Goal: Information Seeking & Learning: Learn about a topic

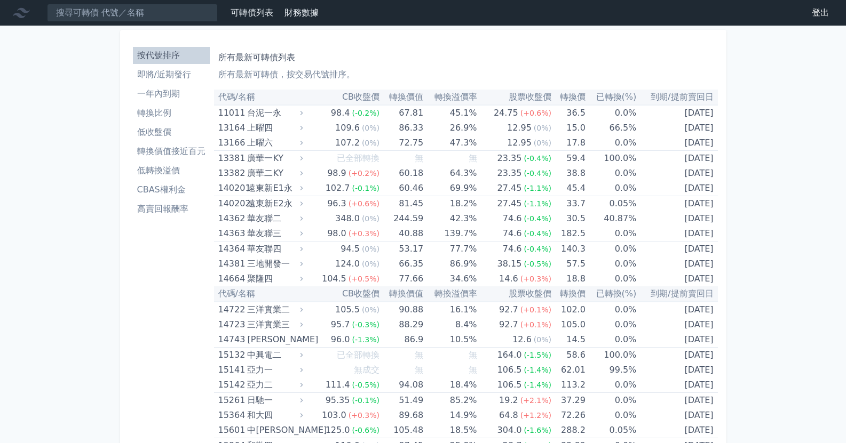
click at [198, 73] on li "即將/近期發行" at bounding box center [171, 74] width 77 height 13
click at [184, 94] on li "一年內到期" at bounding box center [171, 93] width 77 height 13
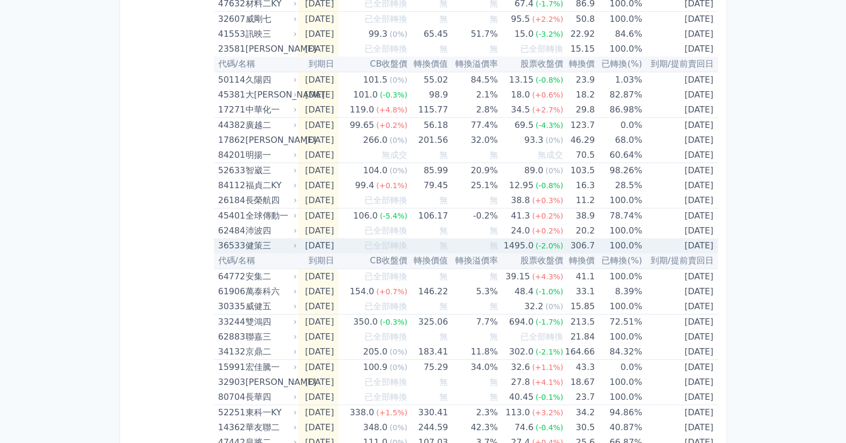
scroll to position [480, 0]
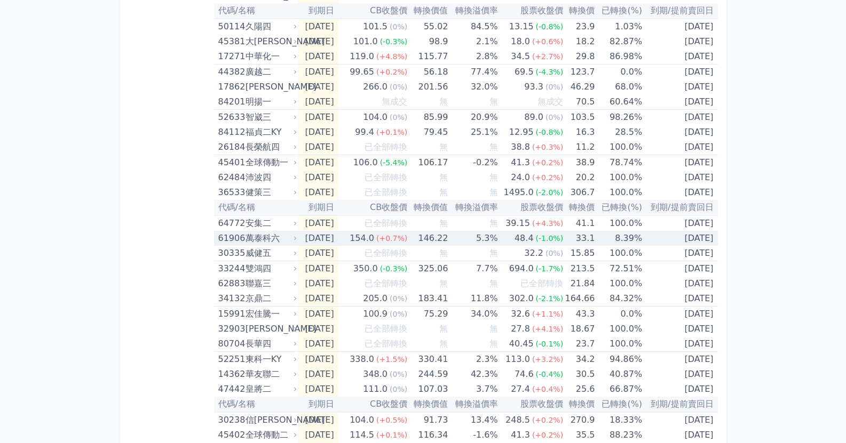
click at [540, 240] on span "(-1.0%)" at bounding box center [550, 238] width 28 height 9
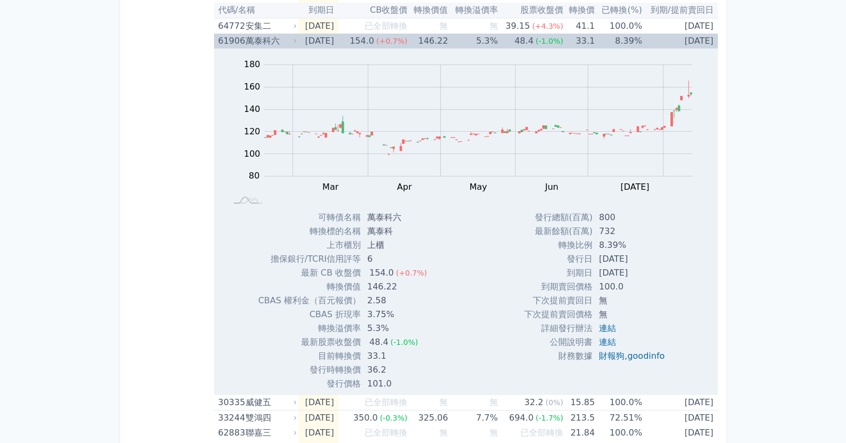
scroll to position [693, 0]
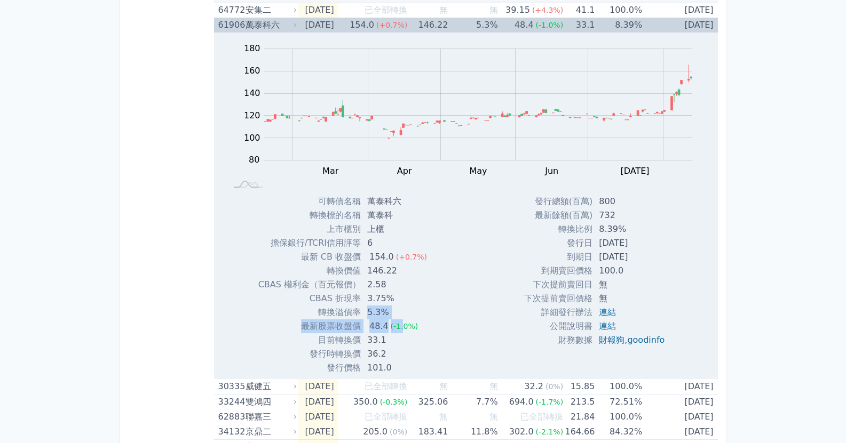
drag, startPoint x: 358, startPoint y: 310, endPoint x: 402, endPoint y: 329, distance: 47.6
click at [402, 329] on tbody "可轉債名稱 萬泰科六 轉換標的名稱 萬泰科 上市櫃別 上櫃 擔保銀行/TCRI信用評等 6 最新 CB 收盤價 154.0 (+0.7%)" at bounding box center [346, 285] width 177 height 180
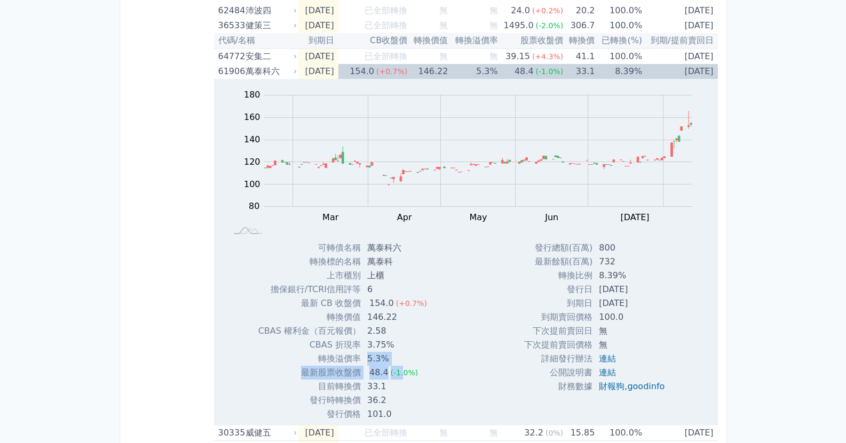
scroll to position [640, 0]
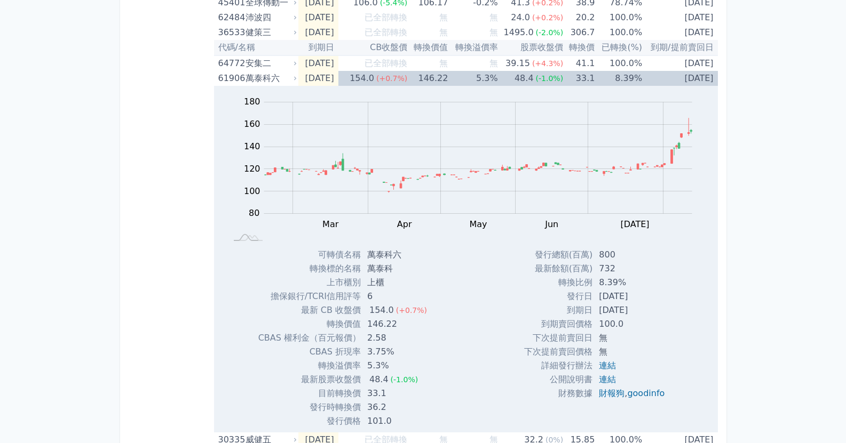
click at [260, 77] on div "萬泰科六" at bounding box center [269, 78] width 49 height 15
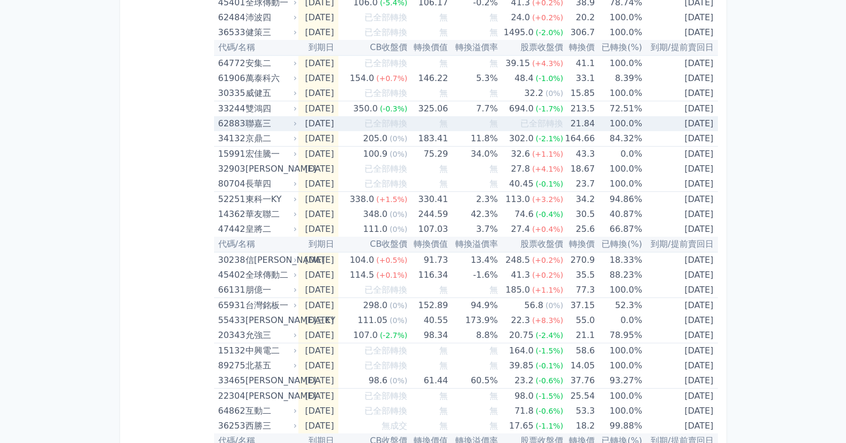
click at [274, 121] on div "聯嘉三" at bounding box center [269, 123] width 49 height 15
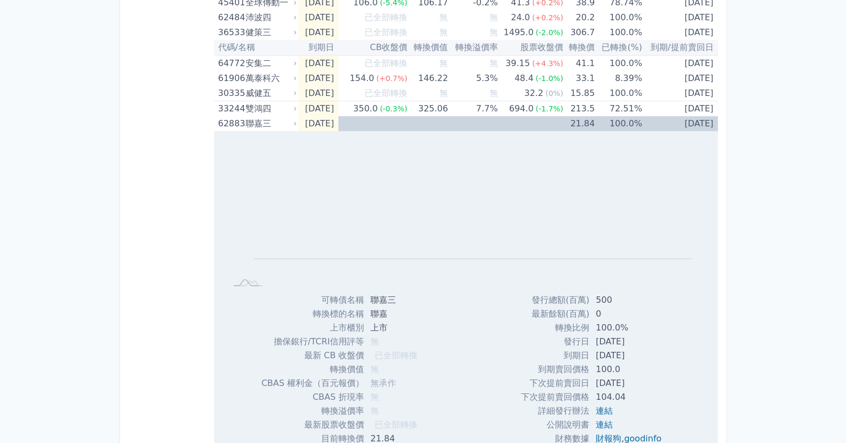
click at [291, 119] on div "聯嘉三" at bounding box center [269, 123] width 49 height 15
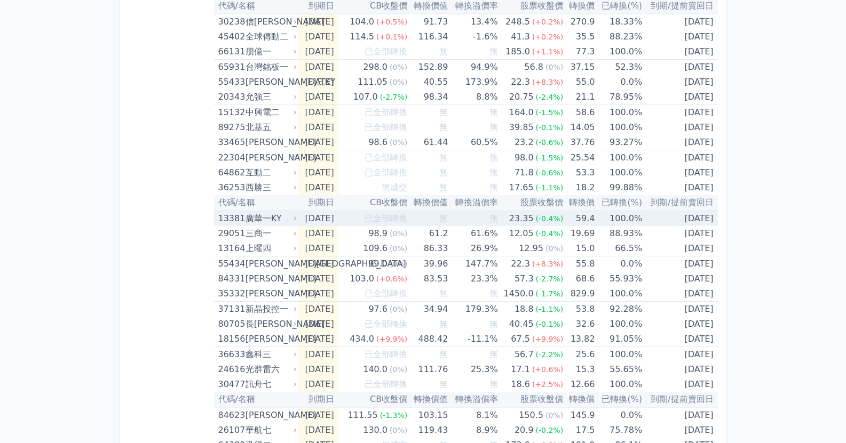
scroll to position [907, 0]
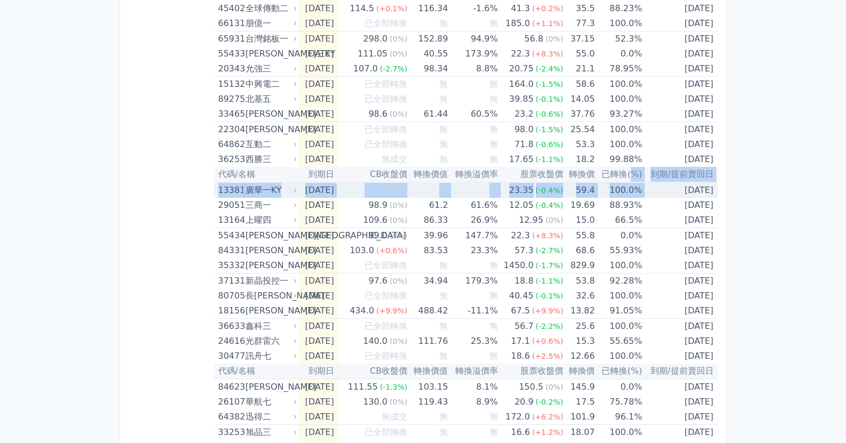
drag, startPoint x: 634, startPoint y: 178, endPoint x: 651, endPoint y: 184, distance: 17.7
click at [651, 184] on table "代碼/名稱 到期日 CB收盤價 轉換價值 轉換溢價率 股票收盤價 轉換價 已轉換(%) 到期/提前賣回日 89383 明安三 [DATE] 無成交 無 無 6…" at bounding box center [466, 84] width 504 height 1803
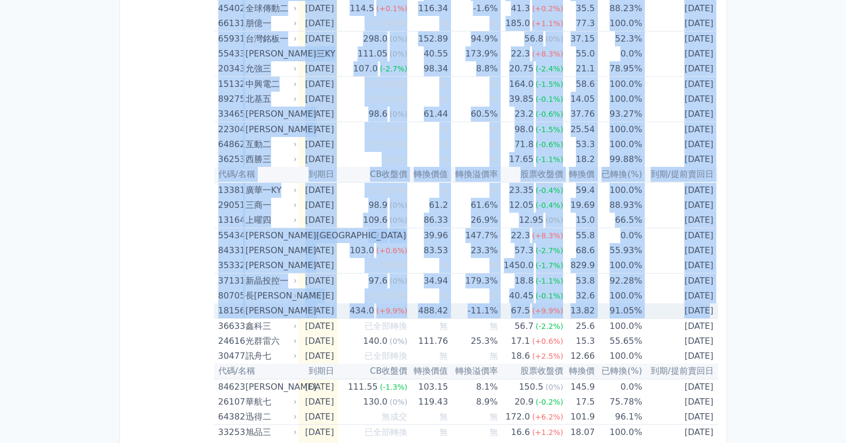
drag, startPoint x: 188, startPoint y: 323, endPoint x: 691, endPoint y: 308, distance: 503.3
click at [691, 308] on div "按代號排序 即將/近期發行 一年內到期 轉換比例 低收盤價 轉換價值接近百元 低轉換溢價 CBAS權利金 高賣回報酬率 即將到期可轉債列表 剛到期、或一年內到…" at bounding box center [423, 61] width 589 height 1858
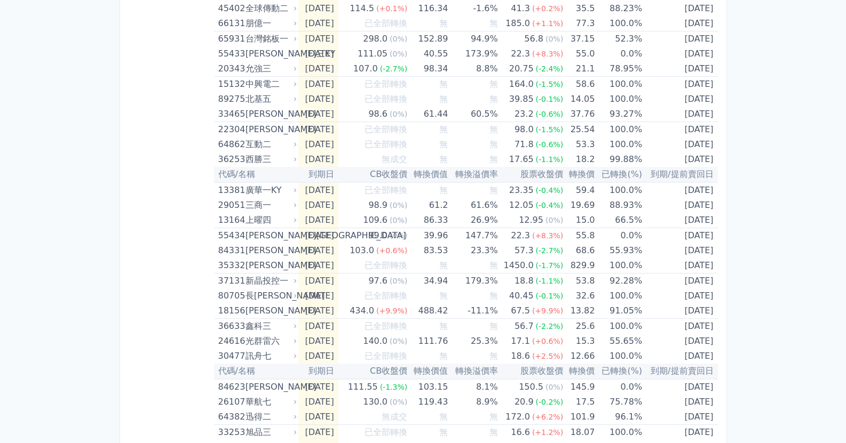
click at [777, 312] on div "可轉債列表 財務數據 可轉債列表 財務數據 登出 登出 按代號排序 即將/近期發行 一年內到期 轉換比例 低收盤價 轉換價值接近百元 低轉換溢價" at bounding box center [423, 47] width 846 height 1909
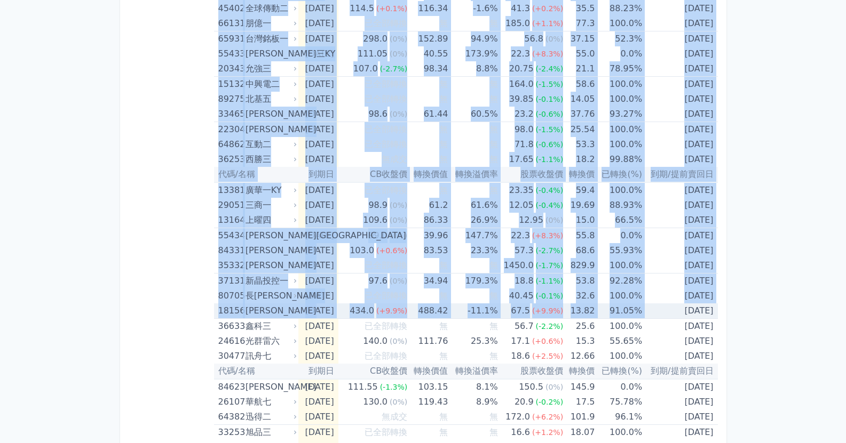
drag, startPoint x: 212, startPoint y: 317, endPoint x: 643, endPoint y: 307, distance: 431.1
click at [643, 307] on div "按代號排序 即將/近期發行 一年內到期 轉換比例 低收盤價 轉換價值接近百元 低轉換溢價 CBAS權利金 高賣回報酬率 即將到期可轉債列表 剛到期、或一年內到…" at bounding box center [423, 61] width 589 height 1858
click at [206, 263] on div "按代號排序 即將/近期發行 一年內到期 轉換比例 低收盤價 轉換價值接近百元 低轉換溢價 CBAS權利金 高賣回報酬率" at bounding box center [171, 60] width 85 height 1849
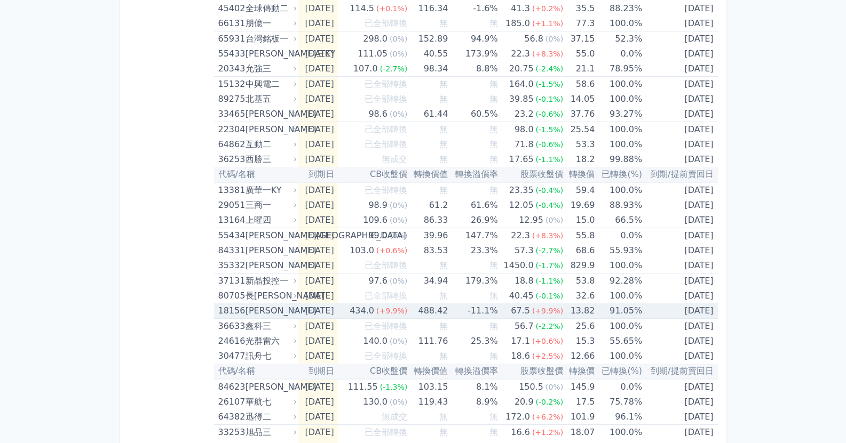
click at [338, 313] on td "[DATE]" at bounding box center [317, 311] width 39 height 15
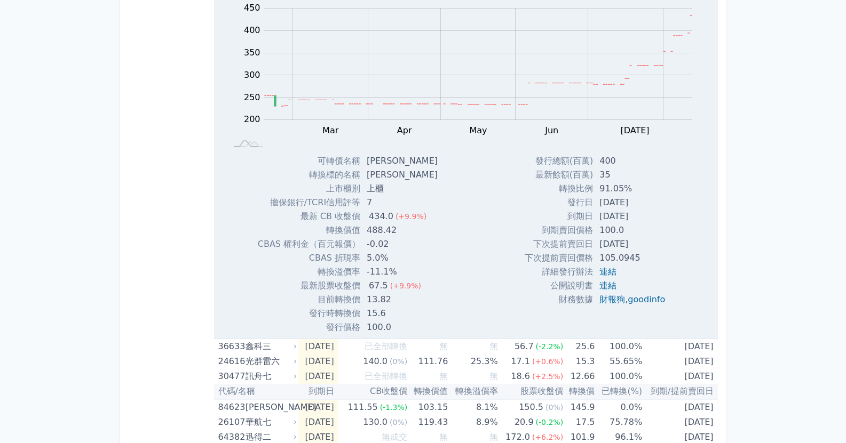
scroll to position [1280, 0]
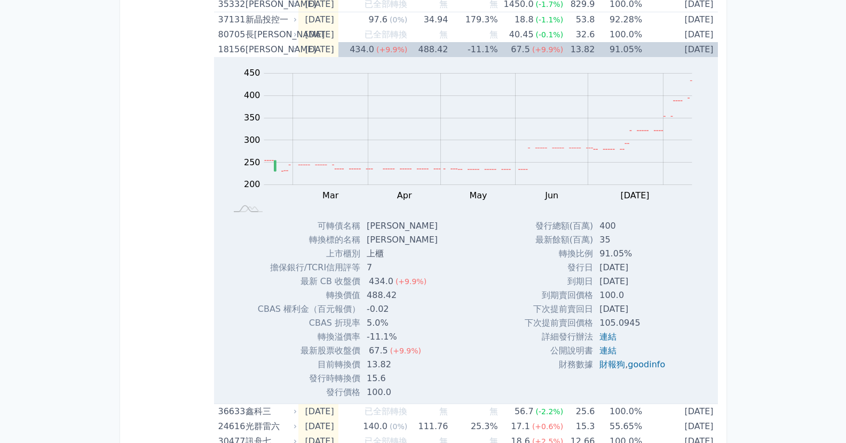
scroll to position [1120, 0]
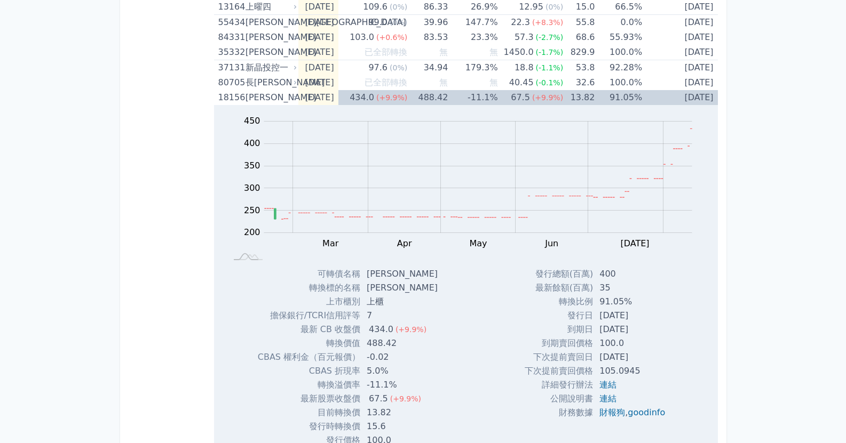
click at [745, 121] on div "可轉債列表 財務數據 可轉債列表 財務數據 登出 登出 按代號排序 即將/近期發行 一年內到期 轉換比例 低收盤價 轉換價值接近百元 低轉換溢價" at bounding box center [423, 8] width 846 height 2256
click at [721, 158] on div "按代號排序 即將/近期發行 一年內到期 轉換比例 低收盤價 轉換價值接近百元 低轉換溢價 CBAS權利金 高賣回報酬率 即將到期可轉債列表 剛到期、或一年內到…" at bounding box center [423, 21] width 606 height 2222
click at [34, 222] on div "可轉債列表 財務數據 可轉債列表 財務數據 登出 登出 按代號排序 即將/近期發行 一年內到期 轉換比例 低收盤價 轉換價值接近百元 低轉換溢價" at bounding box center [423, 8] width 846 height 2256
drag, startPoint x: 118, startPoint y: 282, endPoint x: 171, endPoint y: 291, distance: 53.5
click at [119, 282] on div "按代號排序 即將/近期發行 一年內到期 轉換比例 低收盤價 轉換價值接近百元 低轉換溢價 CBAS權利金 高賣回報酬率 即將到期可轉債列表 剛到期、或一年內到…" at bounding box center [423, 20] width 615 height 2230
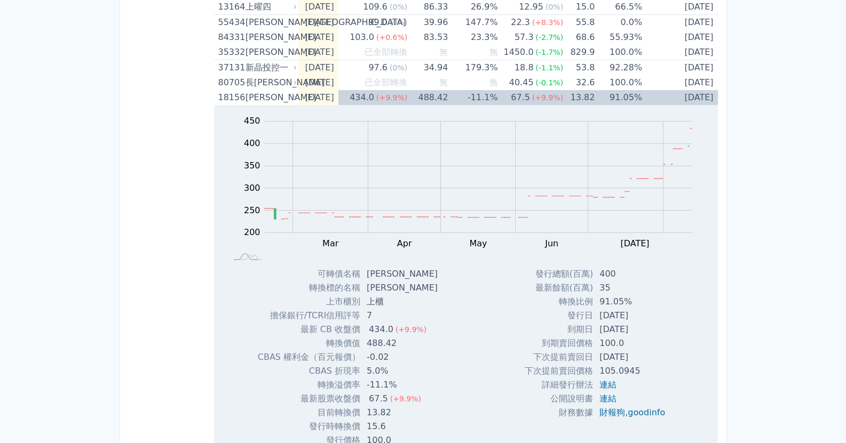
click at [171, 291] on div "按代號排序 即將/近期發行 一年內到期 轉換比例 低收盤價 轉換價值接近百元 低轉換溢價 CBAS權利金 高賣回報酬率" at bounding box center [171, 20] width 85 height 2196
click at [713, 237] on div "Zoom Out 200 100 150 200 250 300 350 400 450 500 L Feb Mar Apr May Jun [DATE] A…" at bounding box center [466, 186] width 504 height 162
drag, startPoint x: 690, startPoint y: 235, endPoint x: 658, endPoint y: 230, distance: 31.8
click at [679, 232] on g "Zoom Out 200 100 150 200 250 300 350 400 450 500 L Feb Mar Apr May Jun [DATE] A…" at bounding box center [468, 192] width 477 height 157
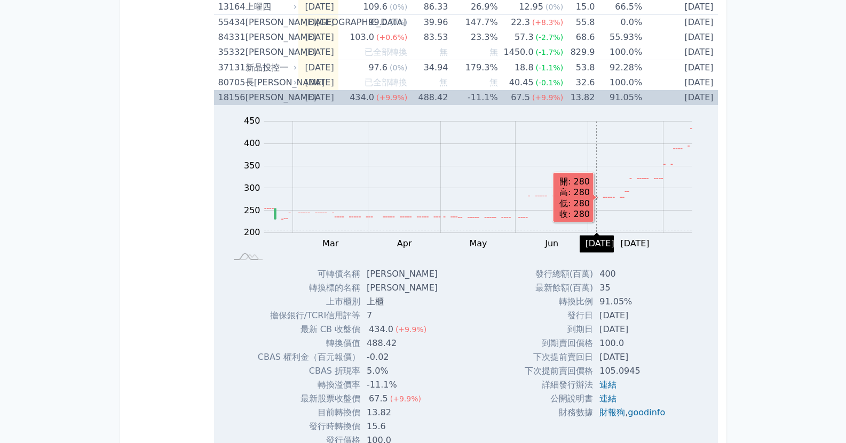
click at [596, 230] on rect "Chart" at bounding box center [478, 177] width 428 height 111
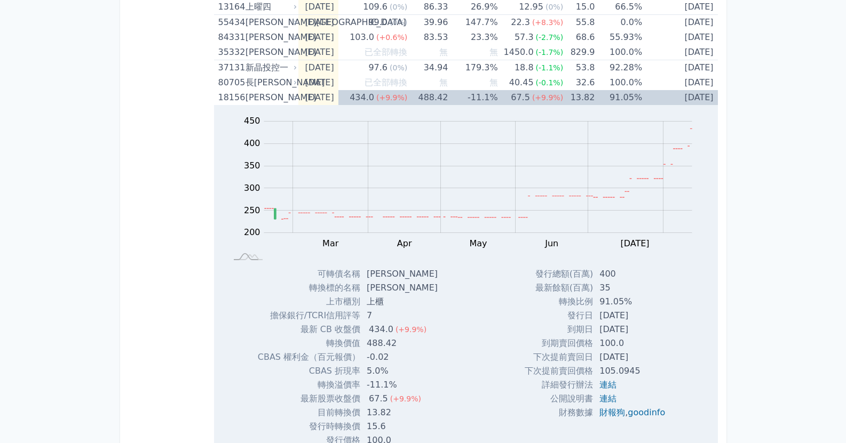
click at [763, 195] on div "可轉債列表 財務數據 可轉債列表 財務數據 登出 登出 按代號排序 即將/近期發行 一年內到期 轉換比例 低收盤價 轉換價值接近百元 低轉換溢價" at bounding box center [423, 8] width 846 height 2256
click at [761, 281] on div "可轉債列表 財務數據 可轉債列表 財務數據 登出 登出 按代號排序 即將/近期發行 一年內到期 轉換比例 低收盤價 轉換價值接近百元 低轉換溢價" at bounding box center [423, 8] width 846 height 2256
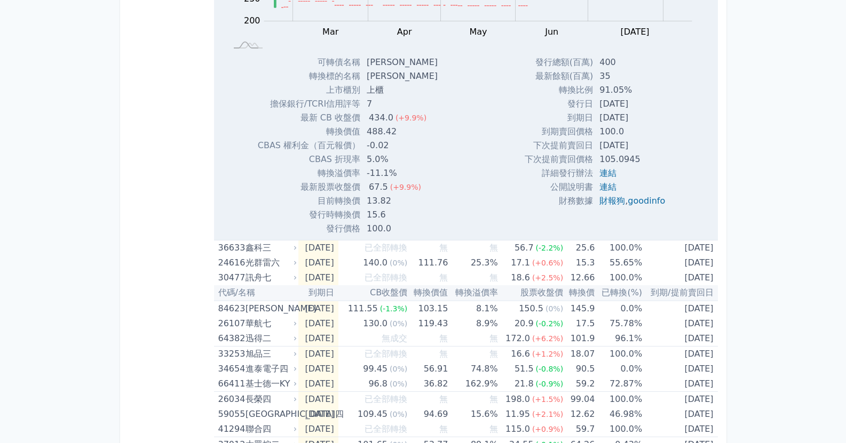
scroll to position [1334, 0]
click at [715, 215] on div "Zoom Out 200 100 150 200 250 300 350 400 450 500 L Feb Mar Apr May Jun [DATE] A…" at bounding box center [466, 63] width 504 height 342
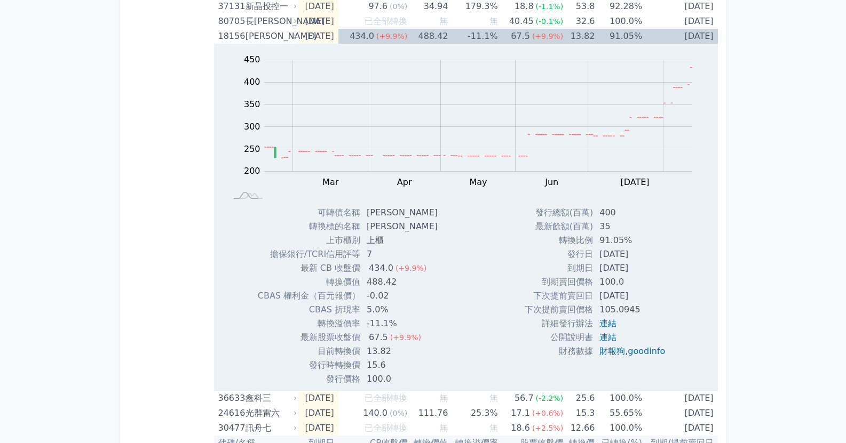
scroll to position [1174, 0]
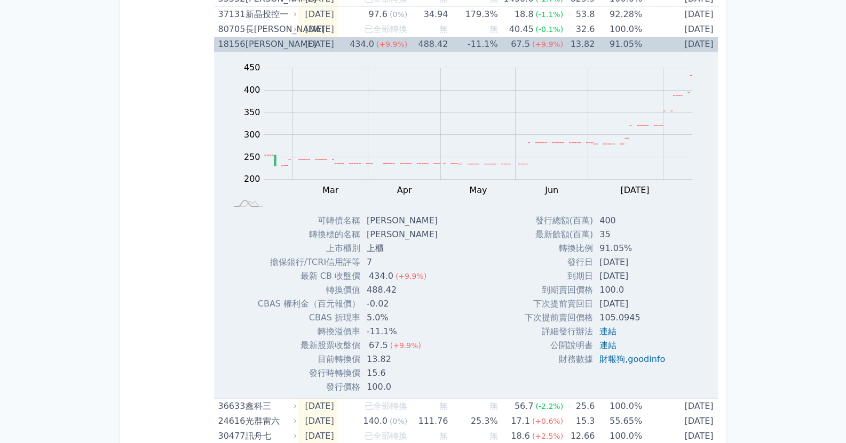
drag, startPoint x: 600, startPoint y: 300, endPoint x: 658, endPoint y: 300, distance: 58.1
click at [658, 300] on td "[DATE]" at bounding box center [633, 304] width 81 height 14
drag, startPoint x: 593, startPoint y: 262, endPoint x: 645, endPoint y: 264, distance: 52.3
click at [645, 264] on td "[DATE]" at bounding box center [633, 263] width 81 height 14
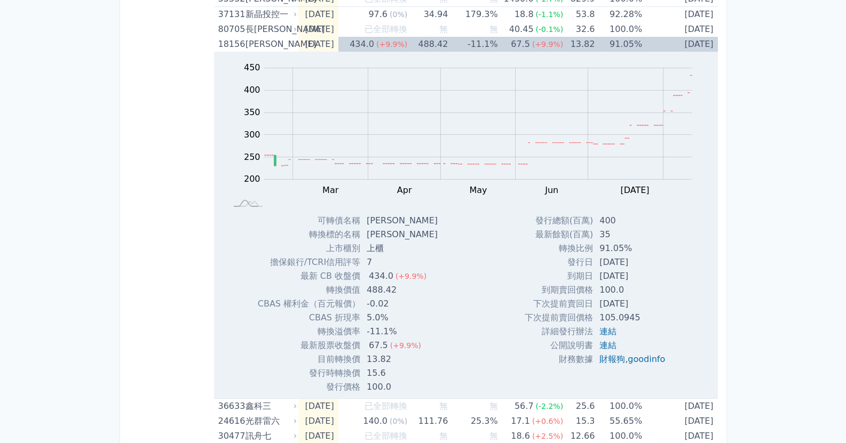
drag, startPoint x: 583, startPoint y: 271, endPoint x: 666, endPoint y: 276, distance: 83.4
click at [666, 276] on tr "到期日 [DATE]" at bounding box center [598, 276] width 149 height 14
click at [666, 276] on td "[DATE]" at bounding box center [633, 276] width 81 height 14
click at [667, 277] on td "[DATE]" at bounding box center [633, 276] width 81 height 14
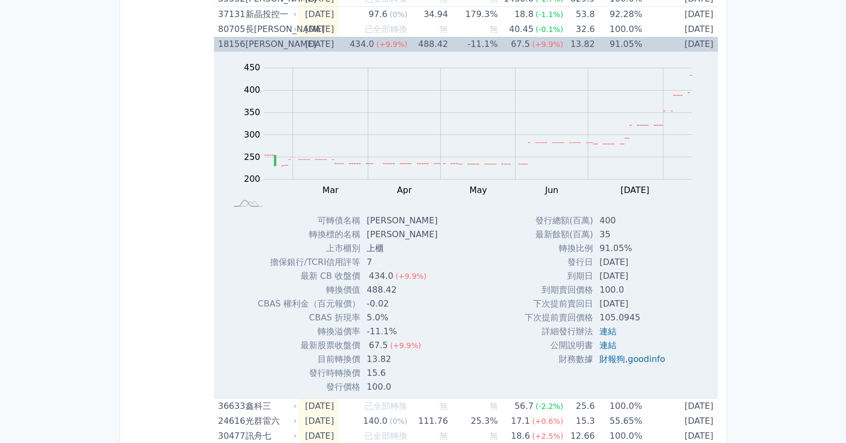
click at [667, 278] on td "[DATE]" at bounding box center [633, 276] width 81 height 14
click at [263, 41] on div "[PERSON_NAME]" at bounding box center [269, 44] width 49 height 15
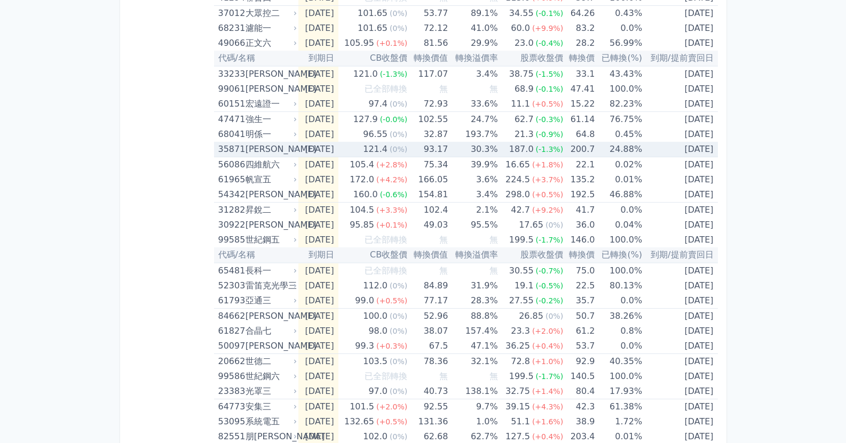
scroll to position [1466, 0]
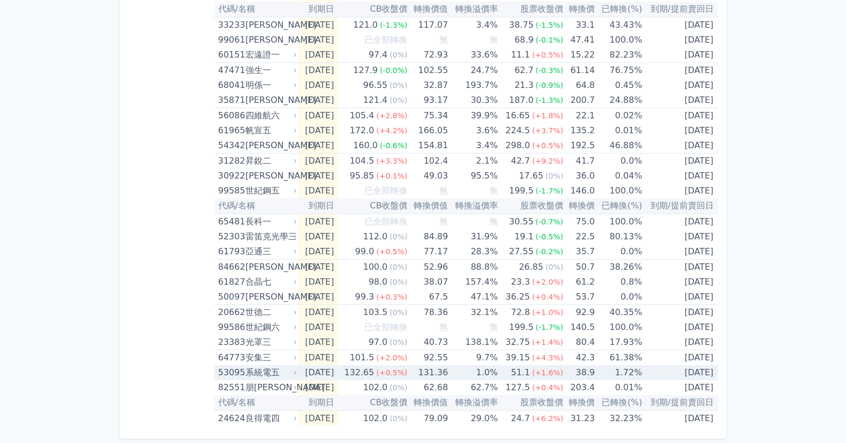
click at [292, 371] on icon at bounding box center [295, 373] width 7 height 7
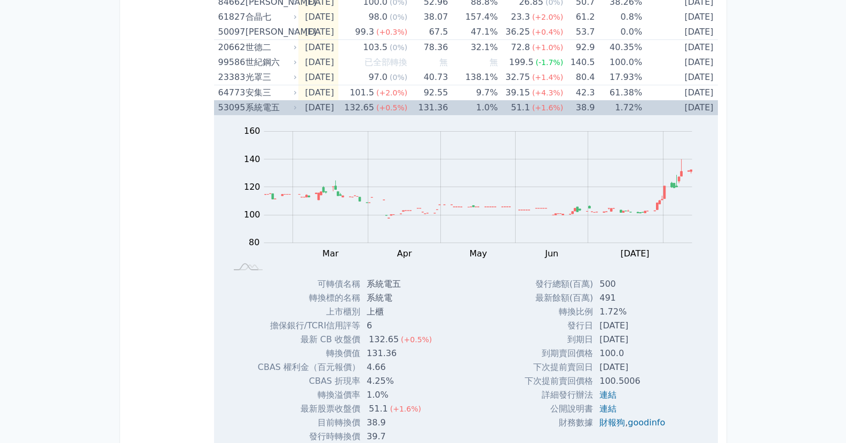
scroll to position [1733, 0]
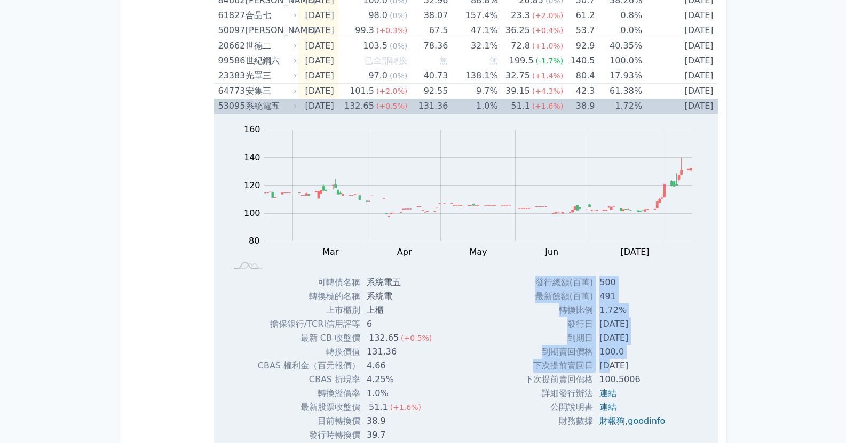
drag, startPoint x: 609, startPoint y: 366, endPoint x: 676, endPoint y: 372, distance: 67.4
click at [676, 372] on div "發行總額(百萬) 500 最新餘額(百萬) 491 轉換比例 1.72% 發行日 [DATE] 到期日 [DATE] 100.0 ," at bounding box center [599, 366] width 174 height 180
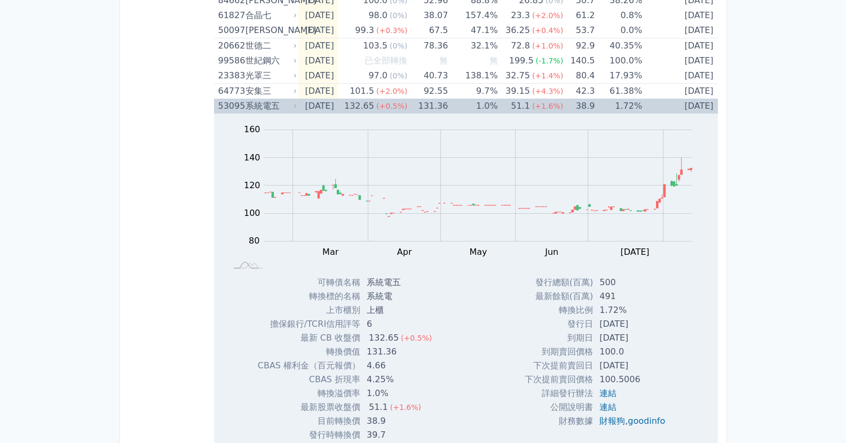
drag, startPoint x: 637, startPoint y: 369, endPoint x: 600, endPoint y: 368, distance: 37.9
click at [600, 368] on td "[DATE]" at bounding box center [633, 366] width 81 height 14
click at [642, 374] on td "100.5006" at bounding box center [633, 380] width 81 height 14
drag, startPoint x: 637, startPoint y: 380, endPoint x: 583, endPoint y: 381, distance: 54.4
click at [583, 381] on tr "下次提前賣回價格 100.5006" at bounding box center [598, 380] width 149 height 14
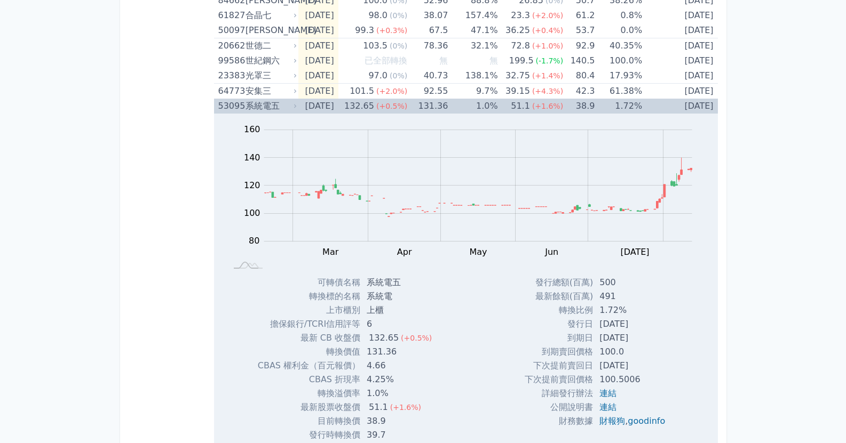
click at [633, 304] on td "1.72%" at bounding box center [633, 311] width 81 height 14
drag, startPoint x: 784, startPoint y: 121, endPoint x: 778, endPoint y: 120, distance: 5.4
click at [333, 109] on td "[DATE]" at bounding box center [317, 106] width 39 height 15
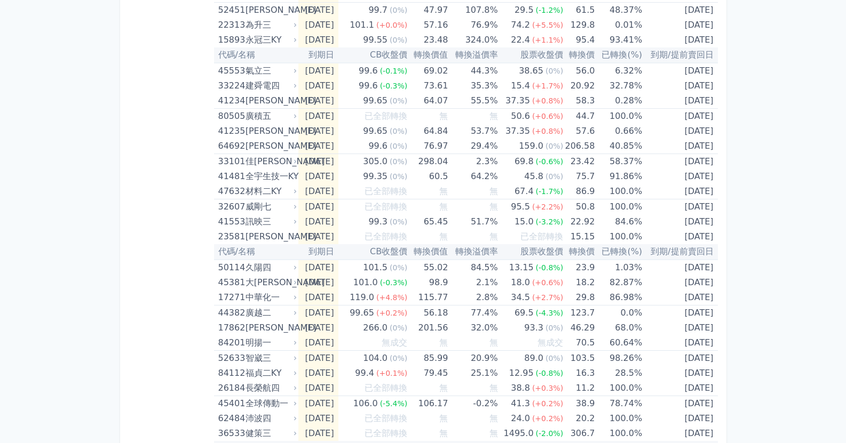
scroll to position [0, 0]
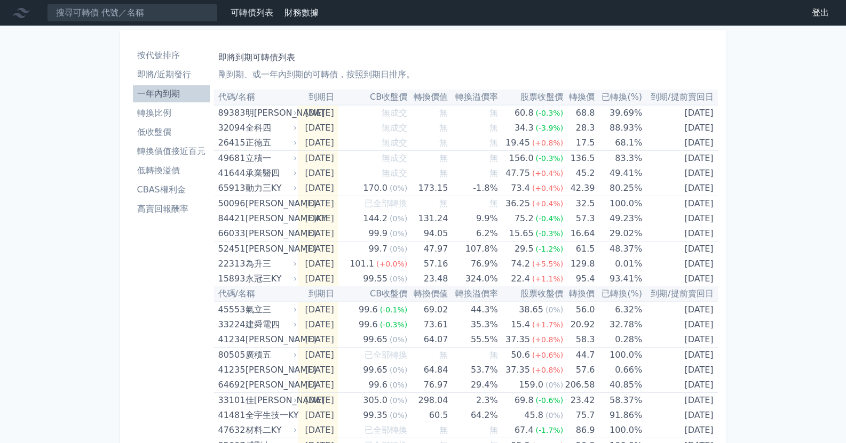
click at [173, 111] on li "轉換比例" at bounding box center [171, 113] width 77 height 13
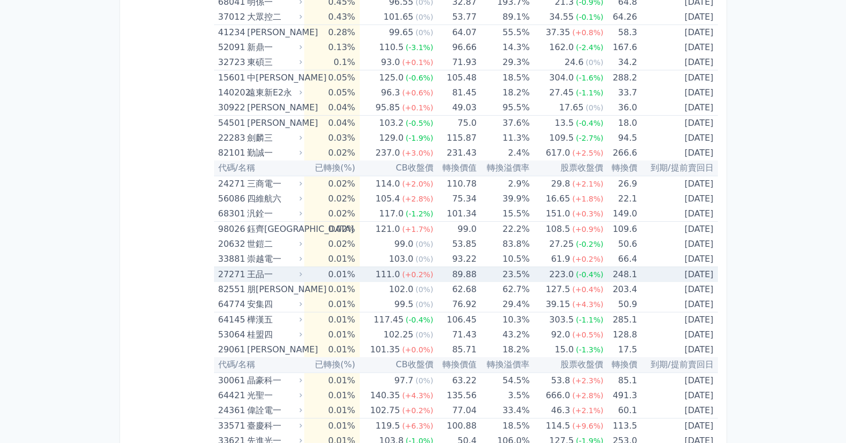
scroll to position [2995, 0]
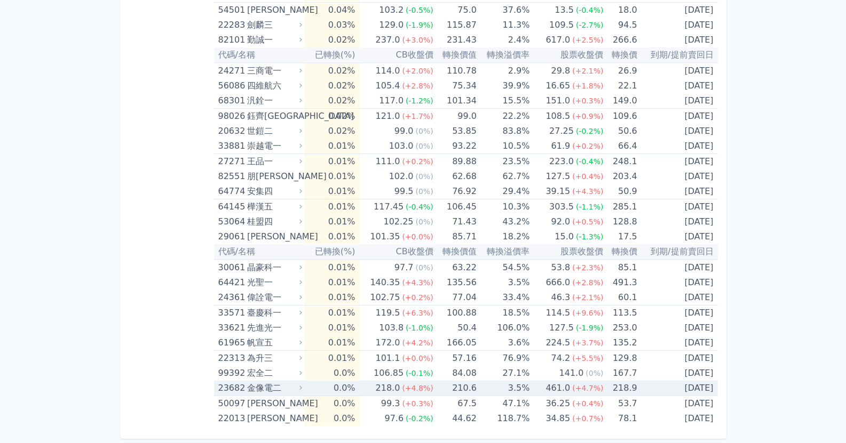
click at [315, 393] on td "0.0%" at bounding box center [331, 388] width 55 height 15
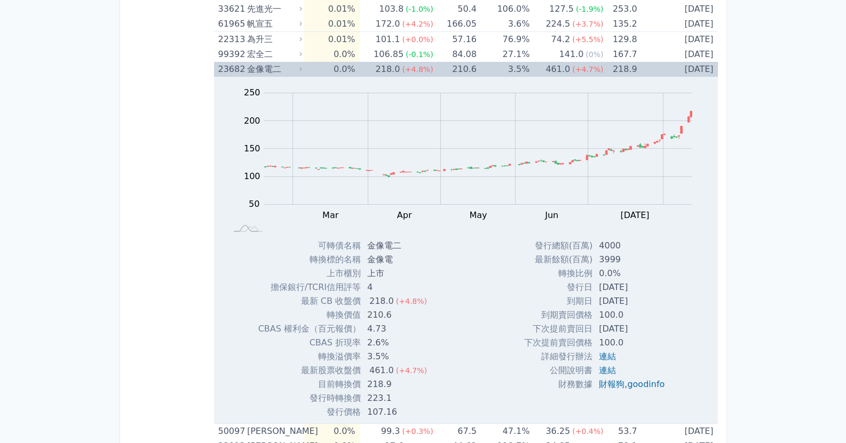
scroll to position [3315, 0]
drag, startPoint x: 189, startPoint y: 107, endPoint x: 200, endPoint y: 107, distance: 10.7
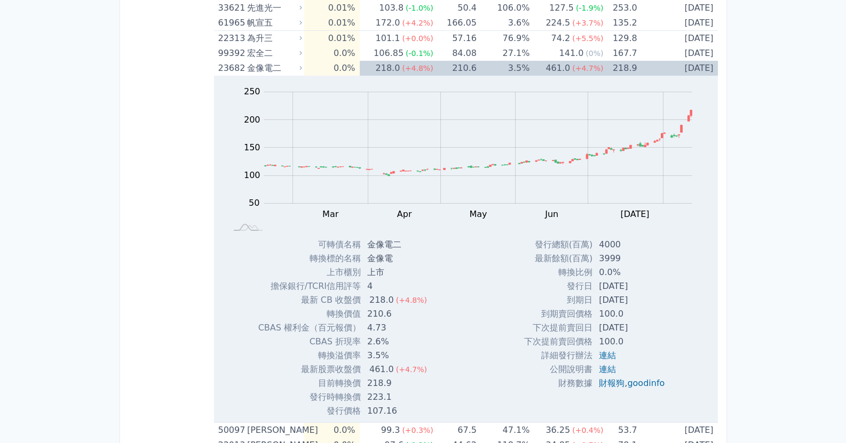
click at [268, 71] on div "金像電二" at bounding box center [273, 68] width 53 height 15
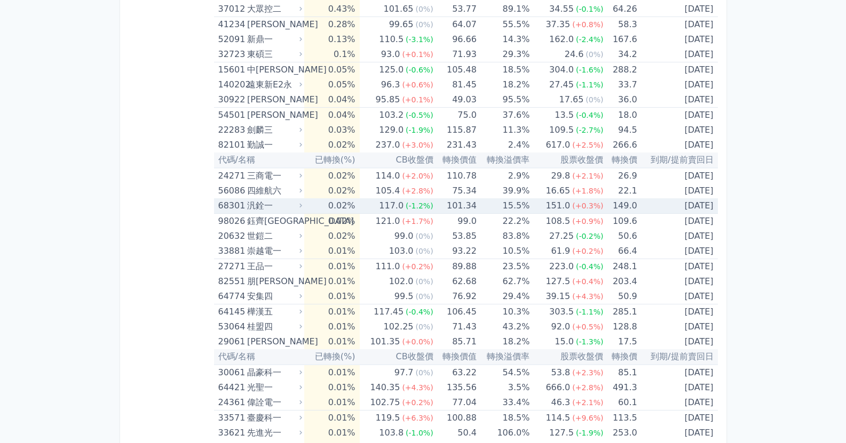
scroll to position [2888, 0]
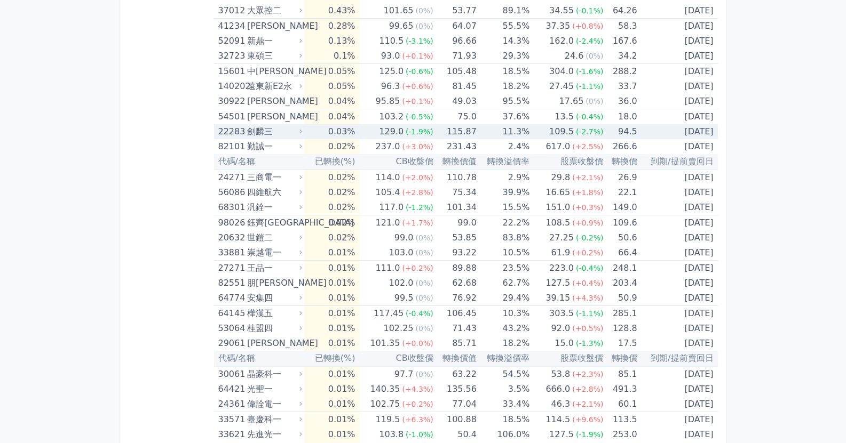
click at [271, 134] on div "劍麟三" at bounding box center [273, 131] width 53 height 15
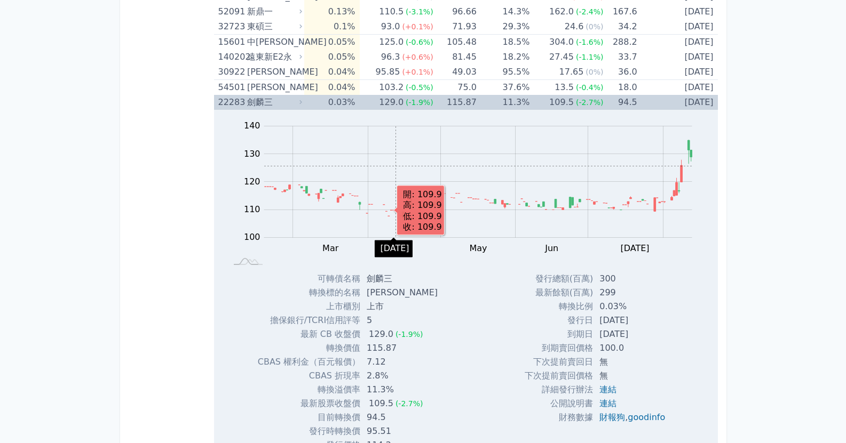
scroll to position [2941, 0]
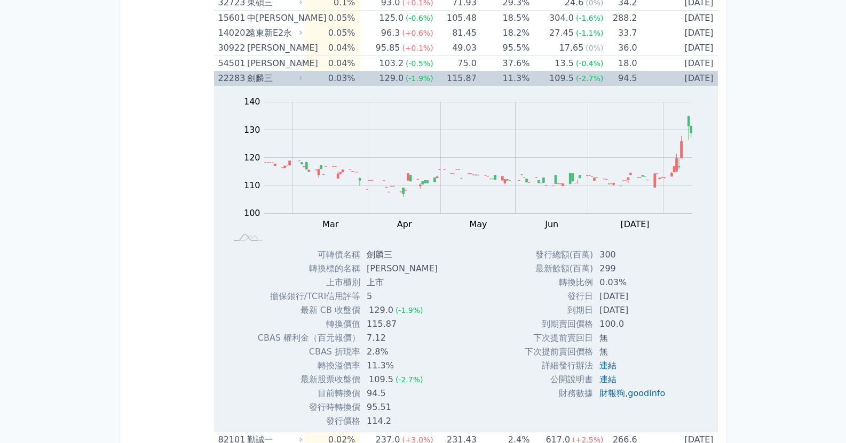
click at [267, 80] on div "劍麟三" at bounding box center [273, 78] width 53 height 15
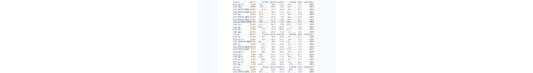
scroll to position [2088, 0]
